Goal: Task Accomplishment & Management: Complete application form

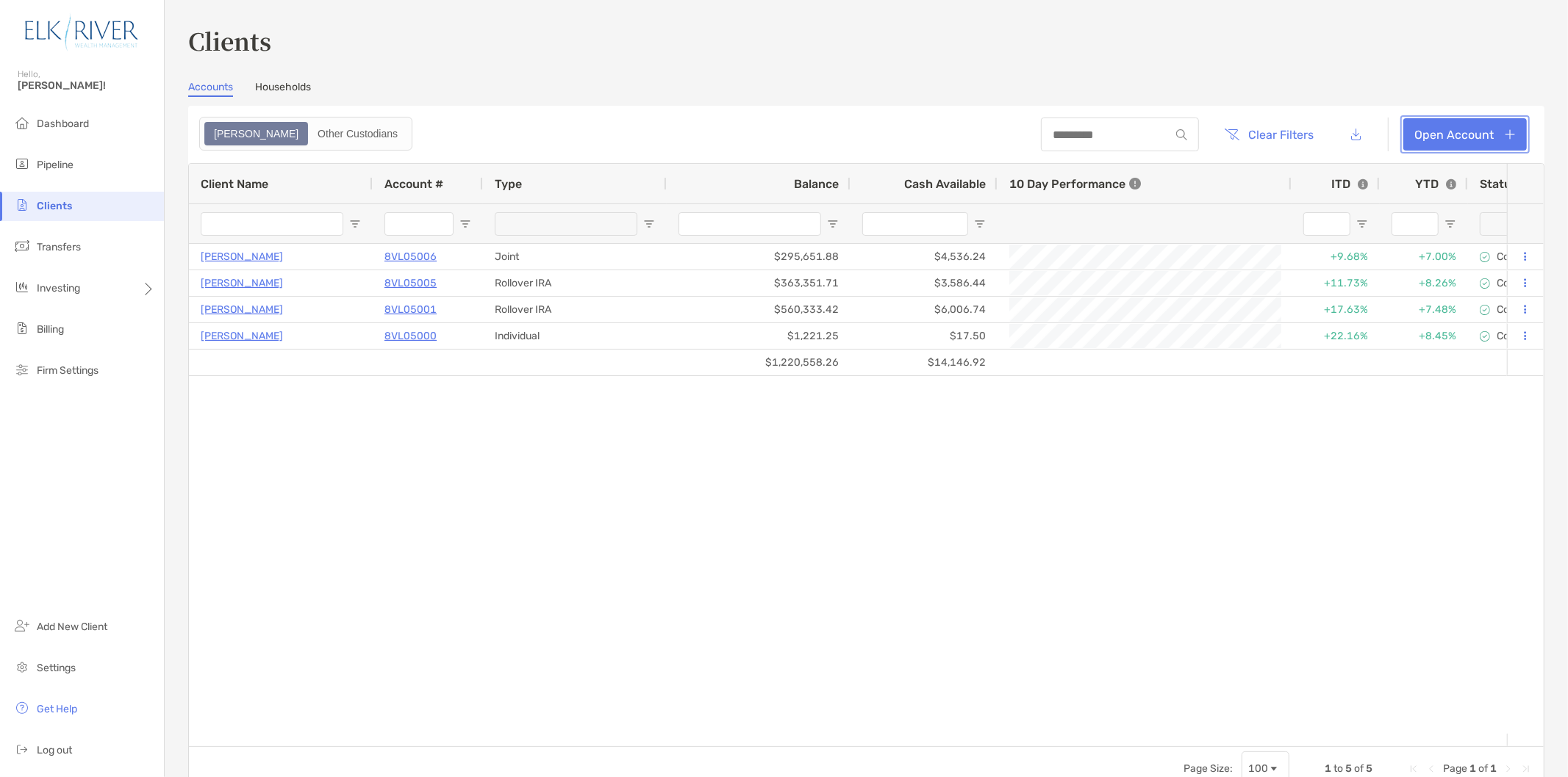
click at [1413, 129] on link "Open Account" at bounding box center [1465, 135] width 124 height 32
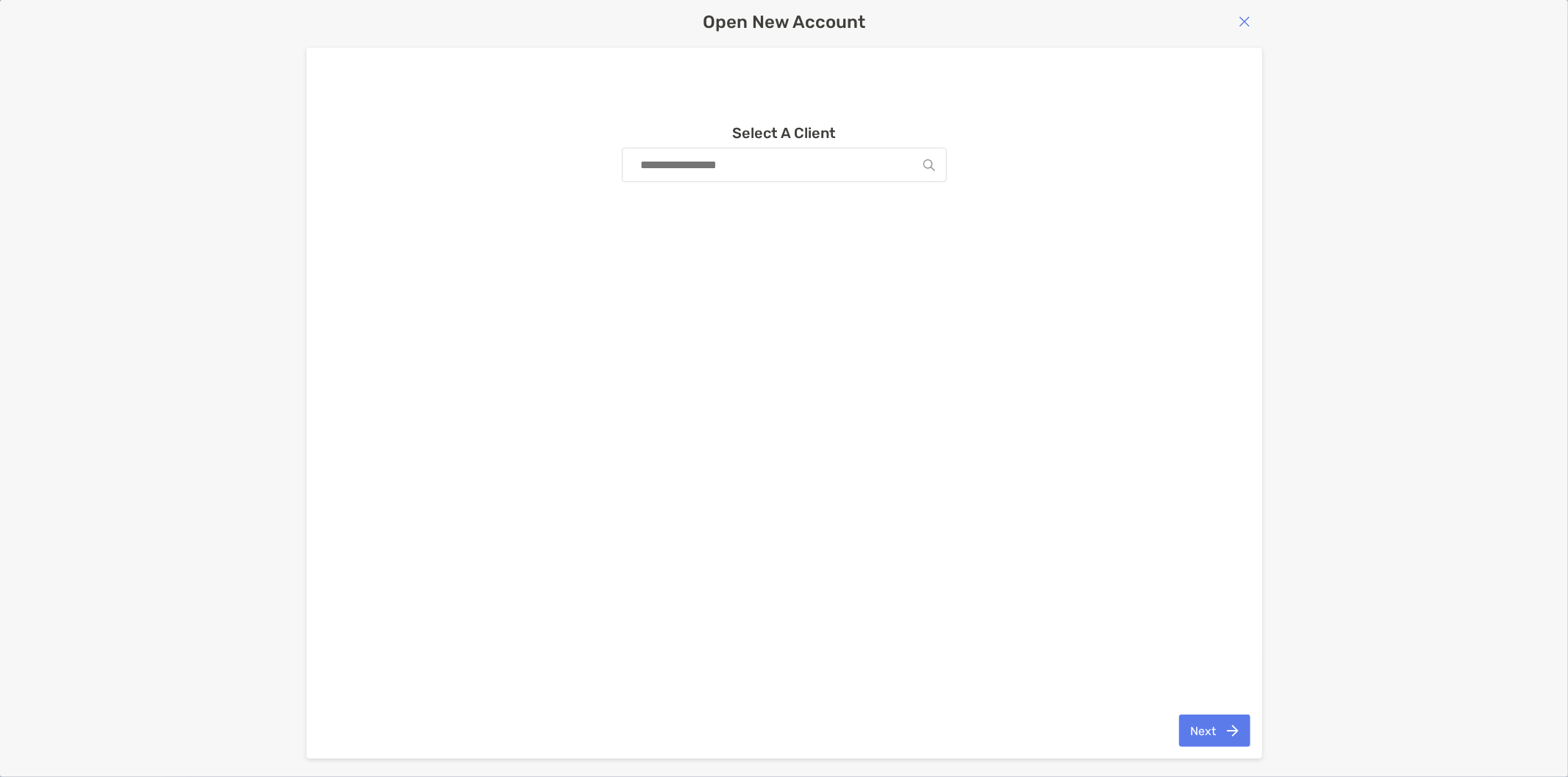
click at [880, 158] on input at bounding box center [778, 165] width 289 height 33
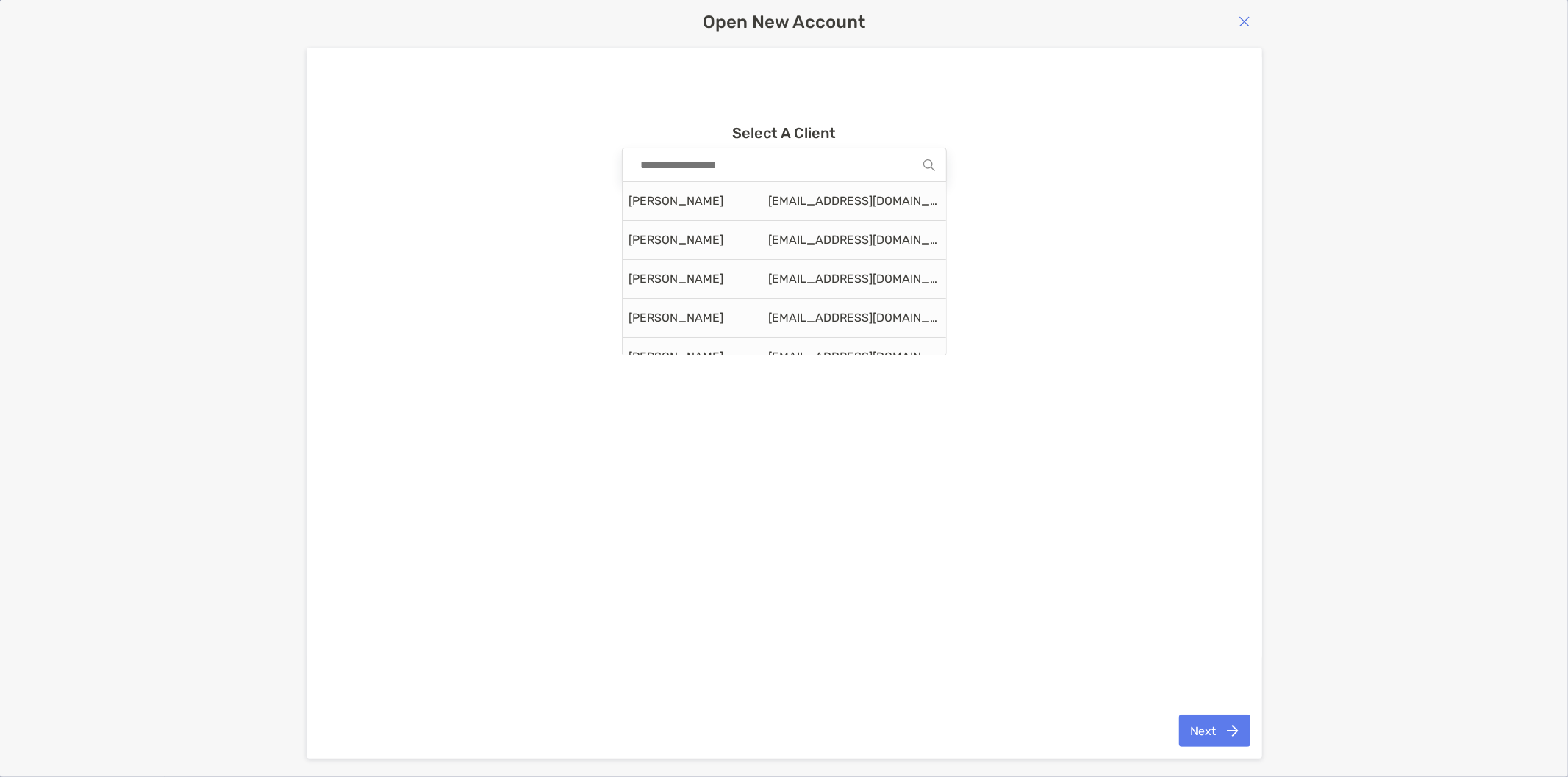
click at [1095, 146] on div "Select A Client [PERSON_NAME] [EMAIL_ADDRESS][DOMAIN_NAME] [PERSON_NAME] [EMAIL…" at bounding box center [784, 388] width 686 height 528
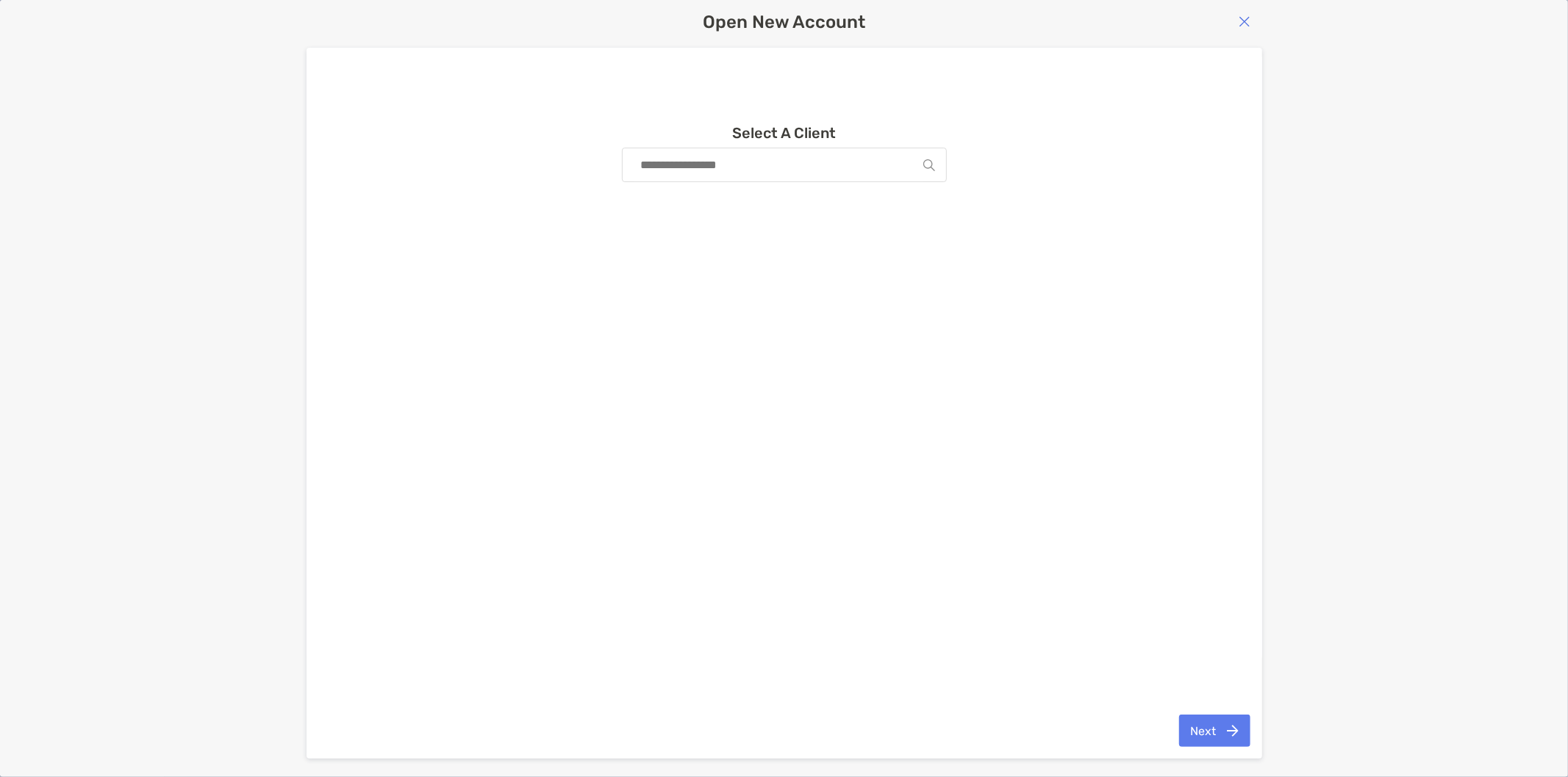
click at [1245, 21] on img "button" at bounding box center [1244, 21] width 12 height 12
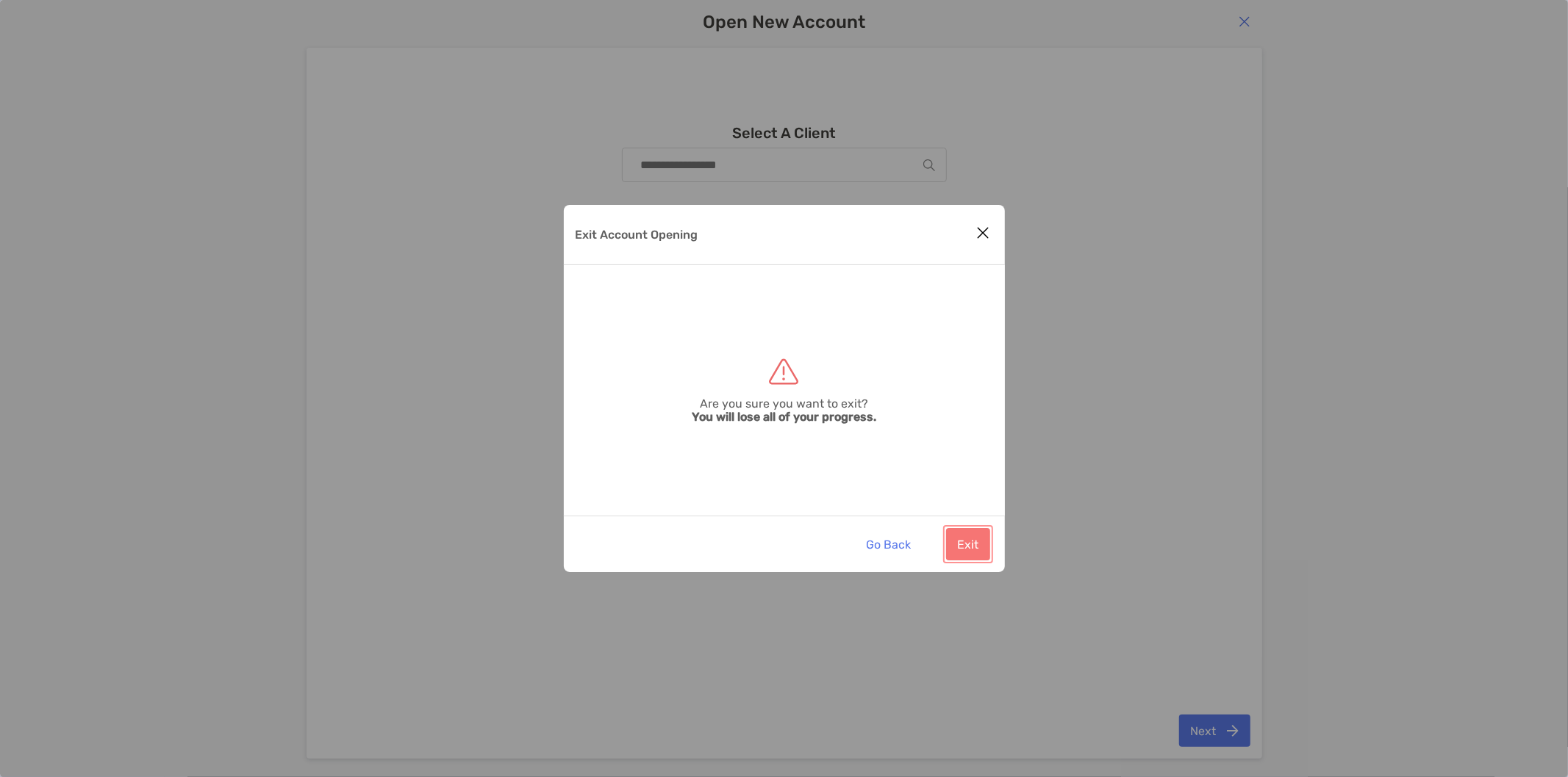
click at [975, 541] on button "Exit" at bounding box center [968, 544] width 44 height 32
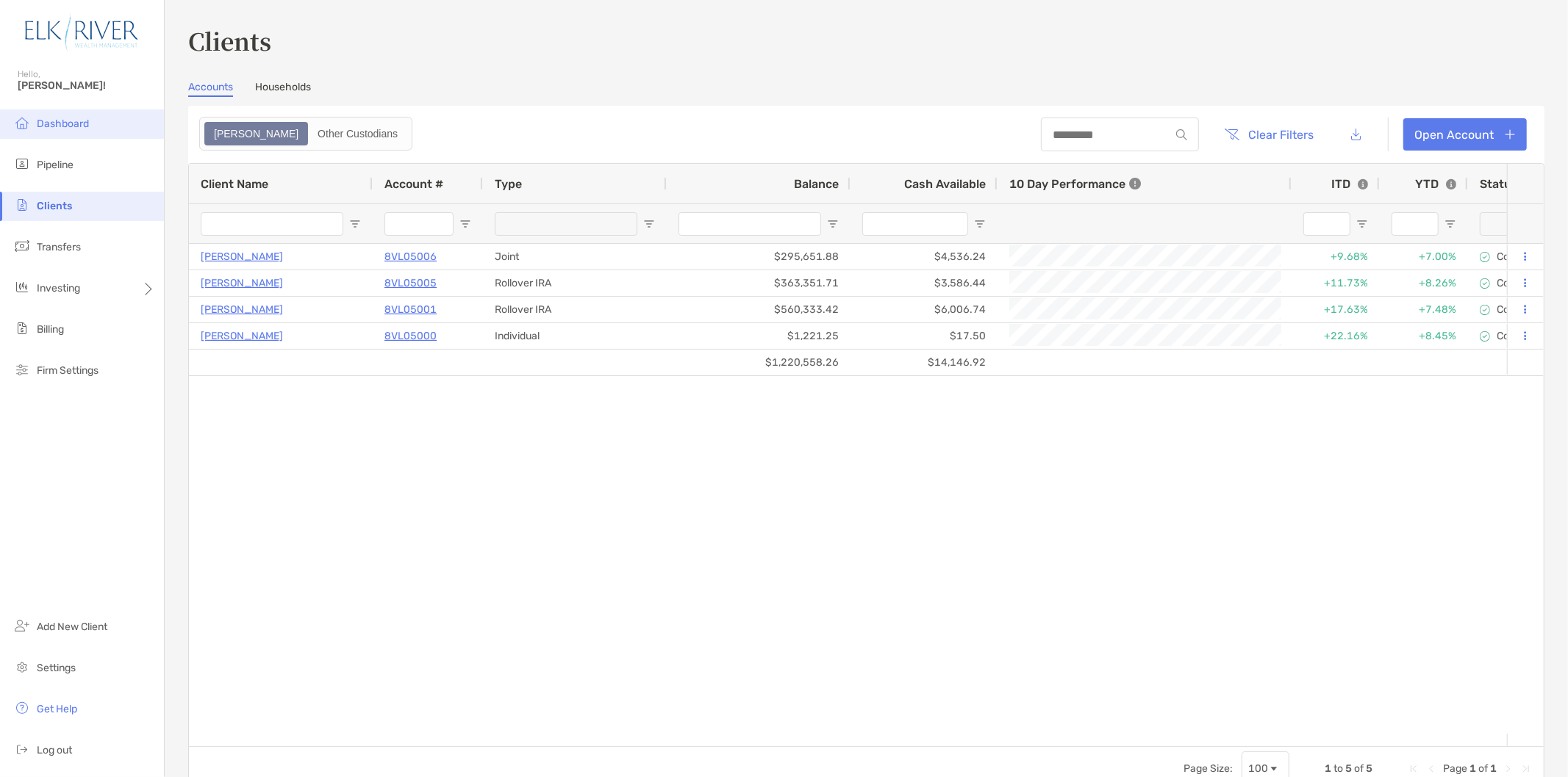
click at [57, 126] on span "Dashboard" at bounding box center [63, 124] width 52 height 13
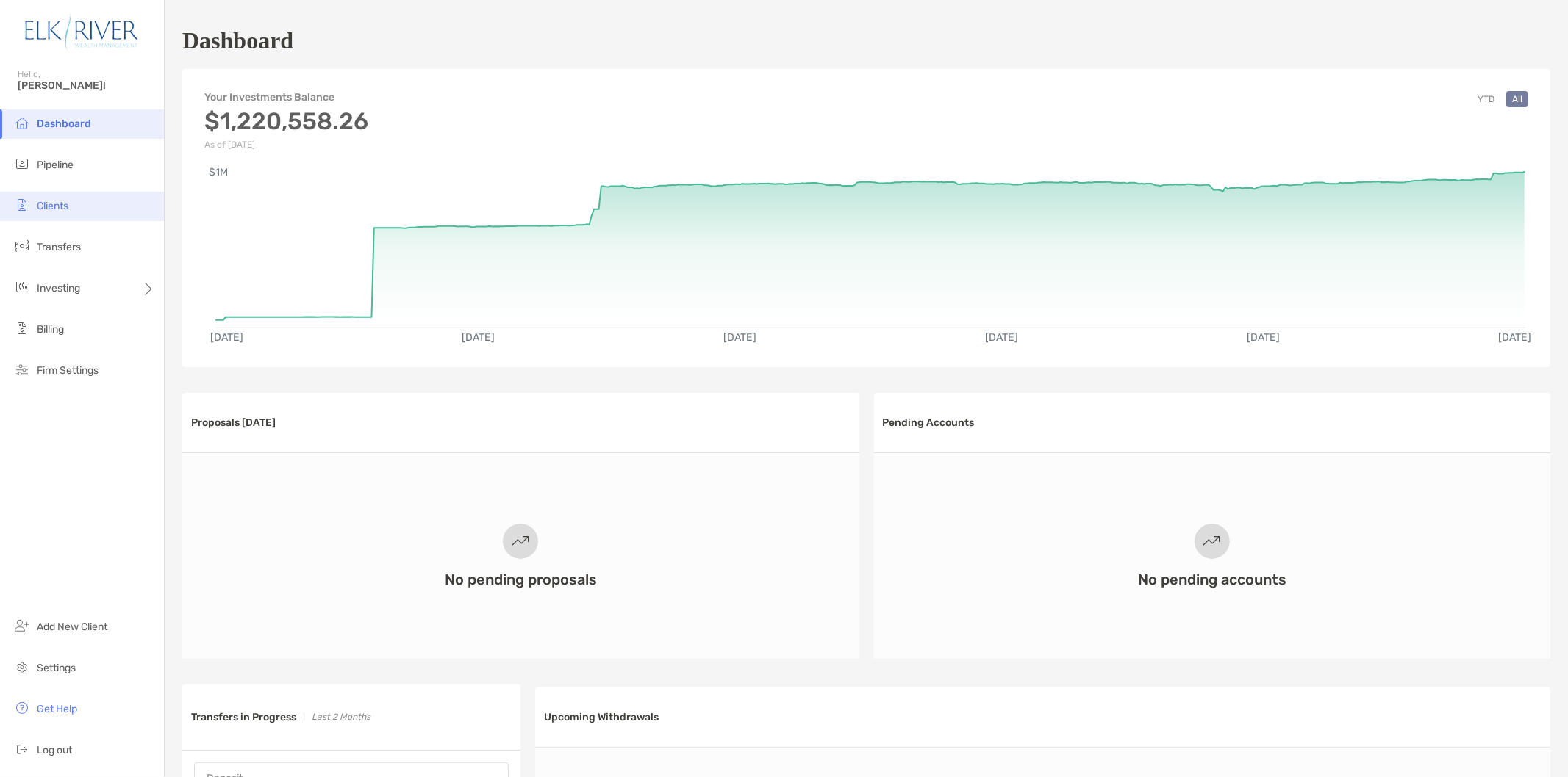
click at [83, 204] on li "Clients" at bounding box center [82, 207] width 164 height 29
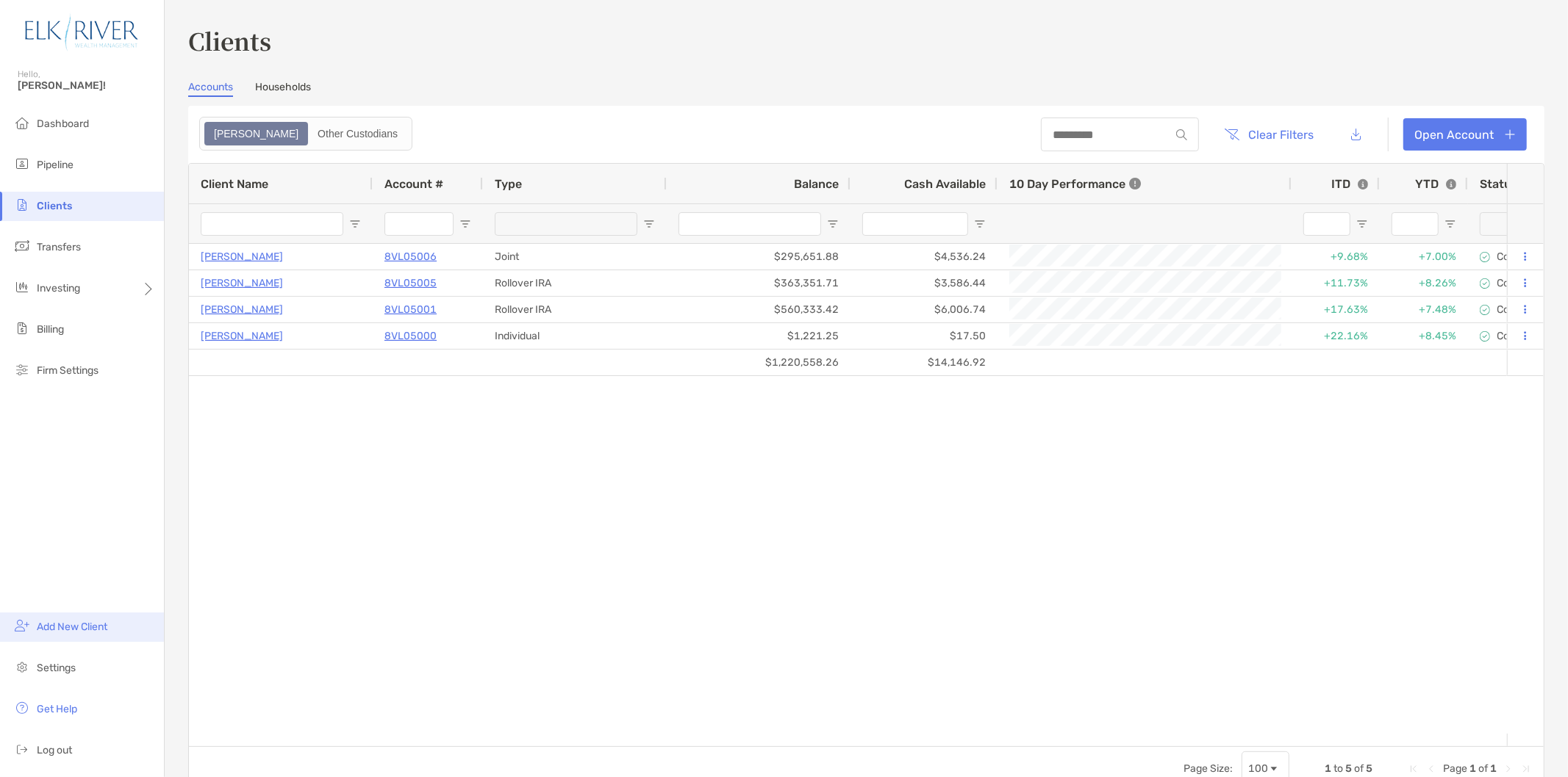
click at [85, 625] on span "Add New Client" at bounding box center [72, 627] width 71 height 13
